Goal: Information Seeking & Learning: Learn about a topic

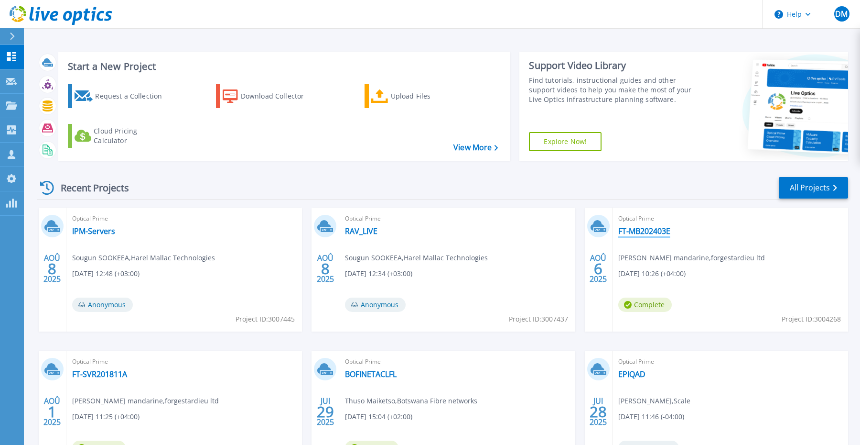
click at [651, 230] on link "FT-MB202403E" at bounding box center [645, 231] width 52 height 10
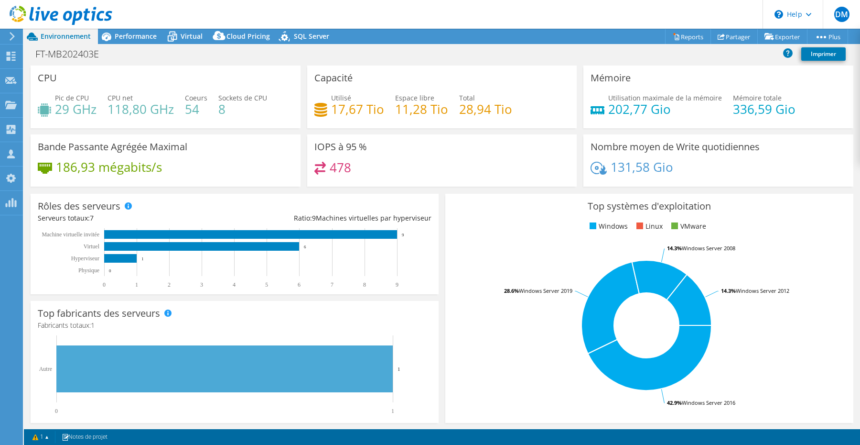
select select "USD"
click at [194, 39] on span "Virtual" at bounding box center [192, 36] width 22 height 9
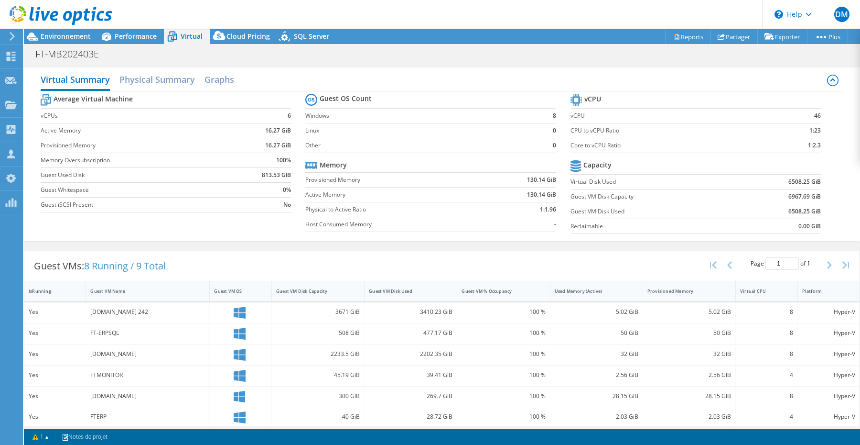
click at [819, 118] on b "46" at bounding box center [818, 116] width 7 height 10
click at [518, 181] on td "130.14 GiB" at bounding box center [519, 179] width 73 height 15
click at [799, 186] on td "6508.25 GiB" at bounding box center [780, 181] width 81 height 15
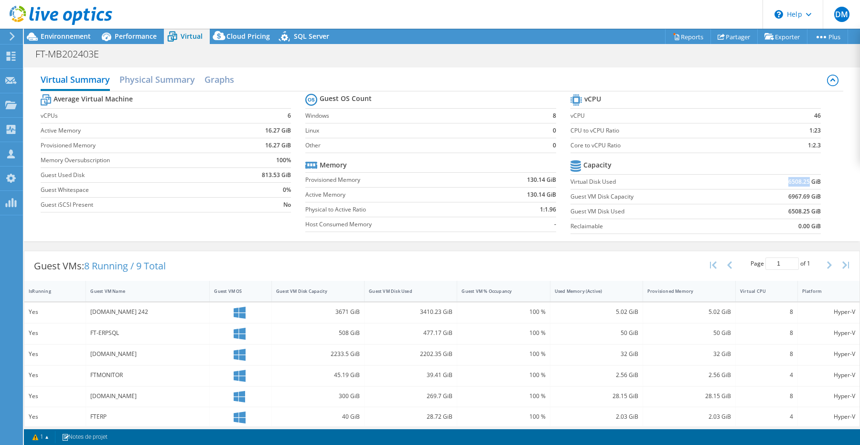
click at [799, 186] on td "6508.25 GiB" at bounding box center [780, 181] width 81 height 15
click at [77, 35] on span "Environnement" at bounding box center [66, 36] width 50 height 9
